Goal: Find specific page/section: Find specific page/section

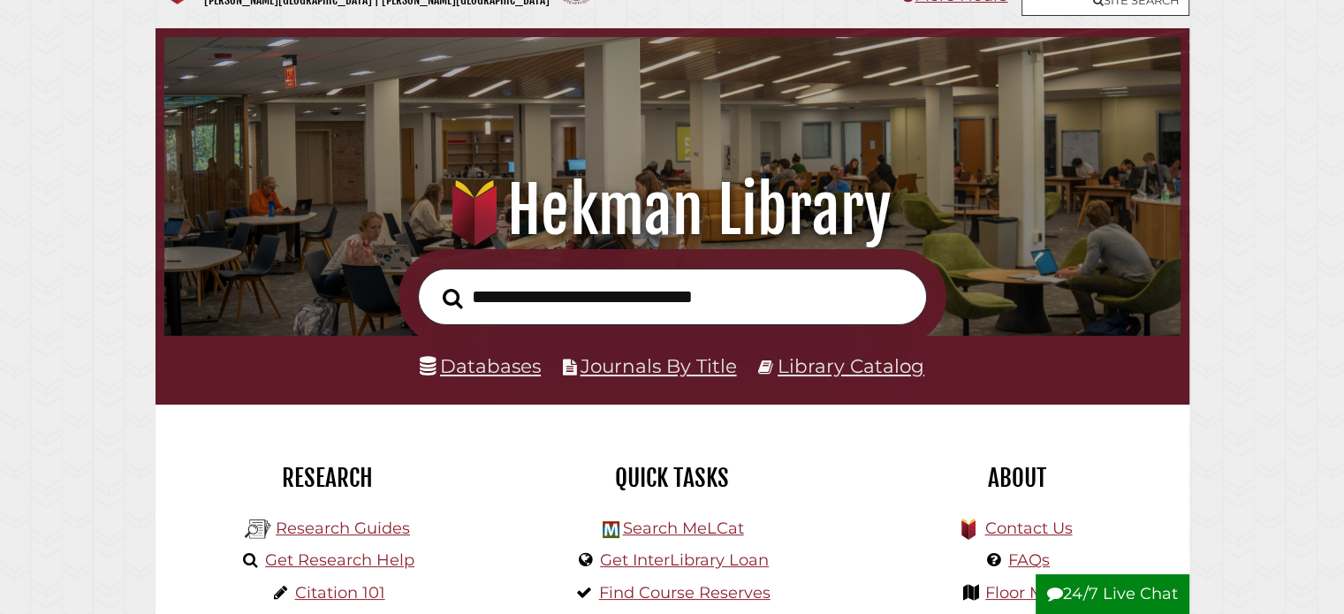
scroll to position [88, 0]
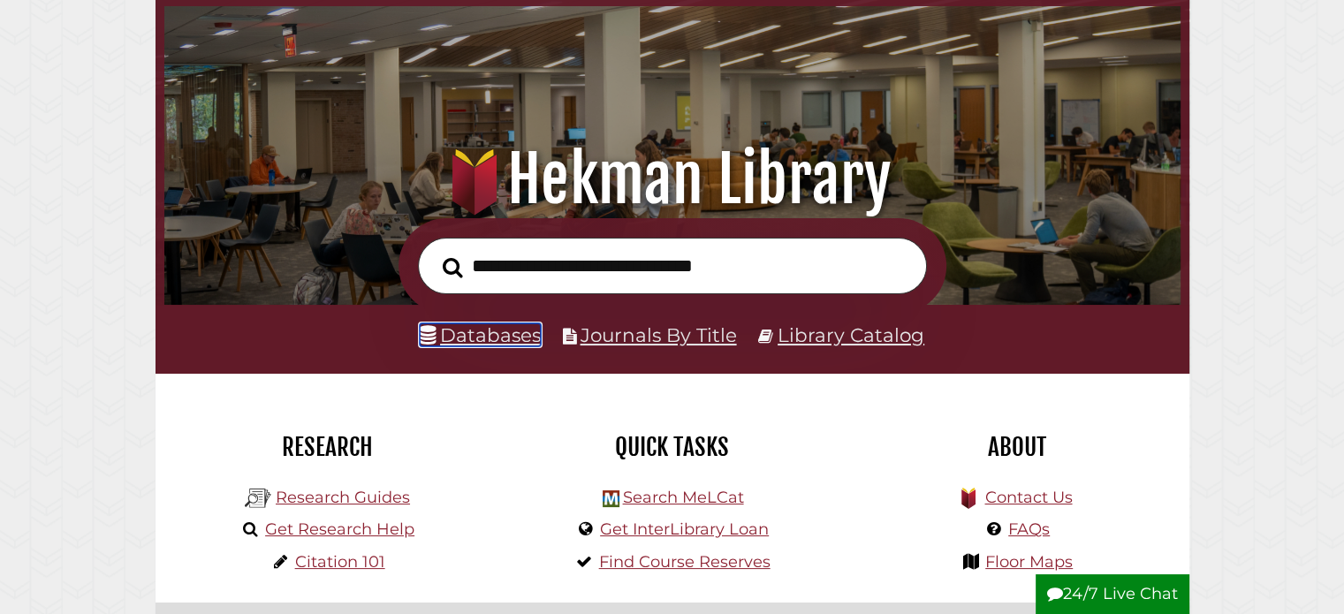
click at [504, 332] on link "Databases" at bounding box center [480, 334] width 121 height 23
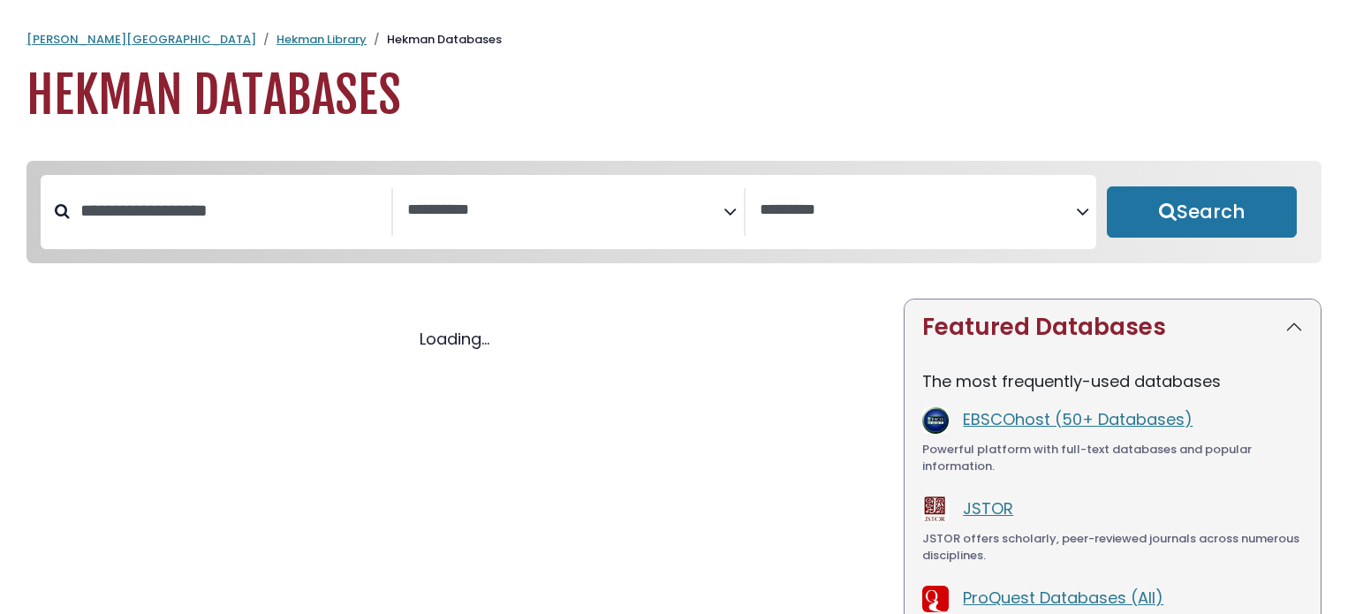
select select "Database Subject Filter"
select select "Database Vendors Filter"
select select "Database Subject Filter"
select select "Database Vendors Filter"
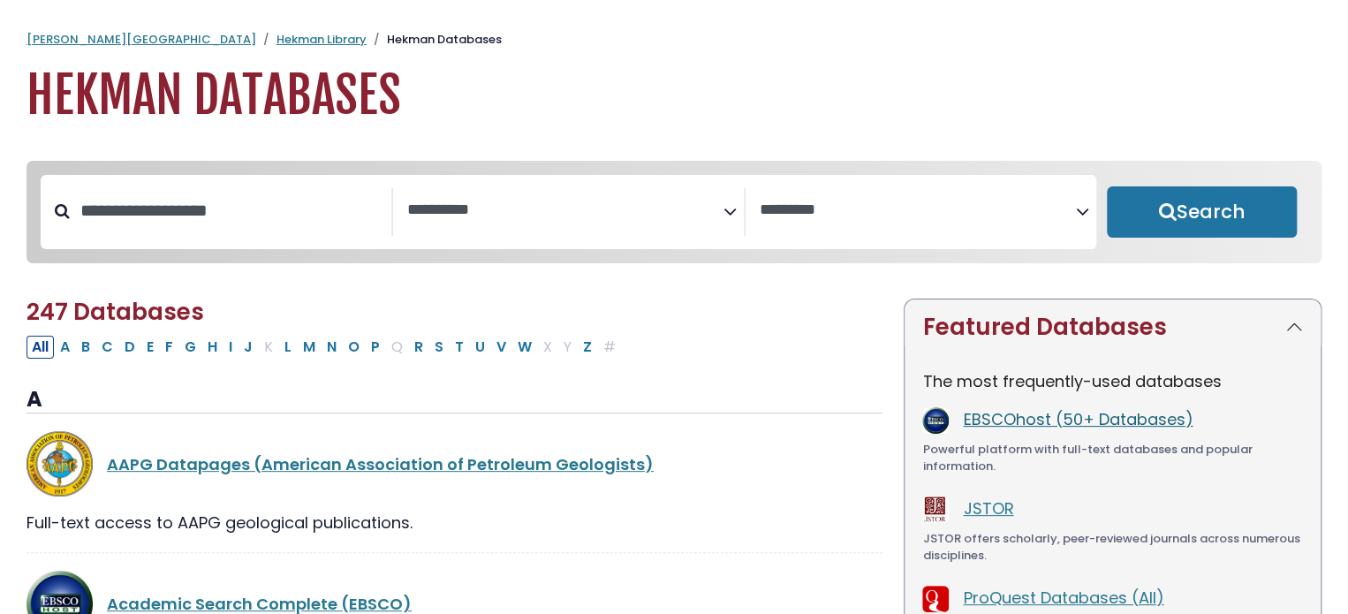
click at [1133, 416] on link "EBSCOhost (50+ Databases)" at bounding box center [1078, 419] width 230 height 22
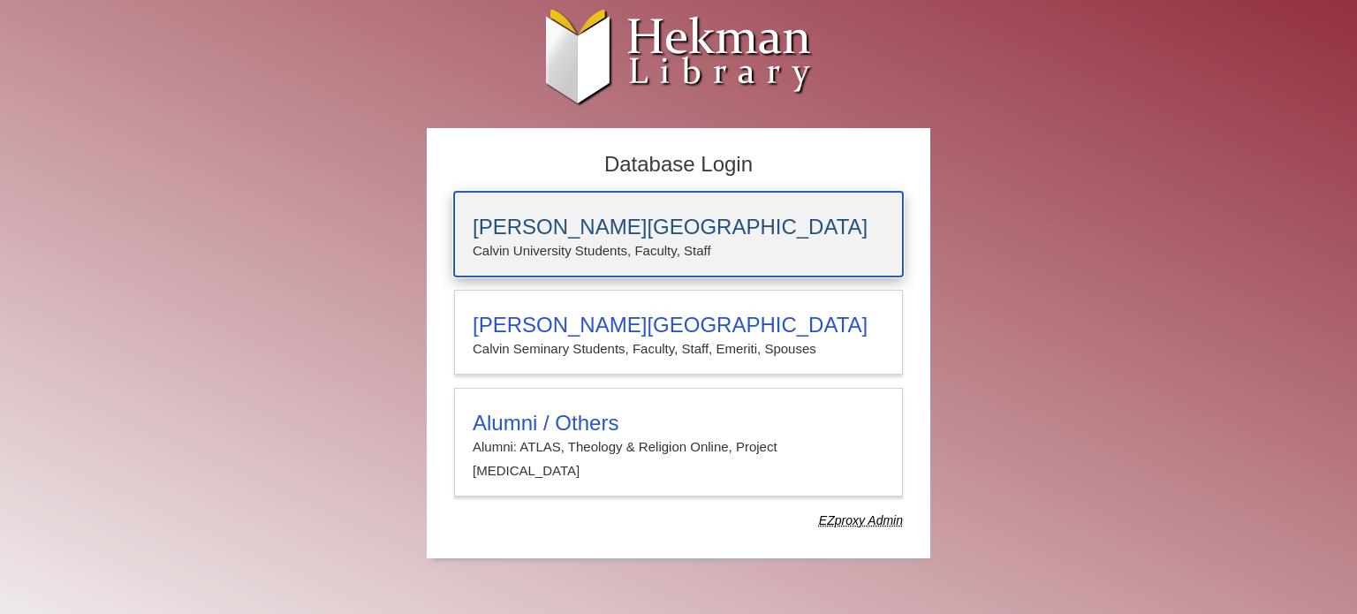
click at [601, 254] on p "Calvin University Students, Faculty, Staff" at bounding box center [679, 250] width 412 height 23
